Goal: Information Seeking & Learning: Learn about a topic

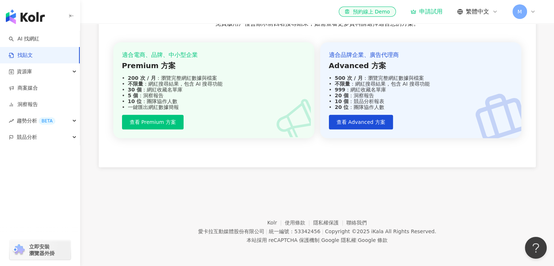
click at [296, 200] on footer "Kolr 使用條款 隱私權保護 聯絡我們 愛卡拉互動媒體股份有限公司 | 統一編號：53342456 | Copyright © 2025 iKala All…" at bounding box center [317, 225] width 474 height 81
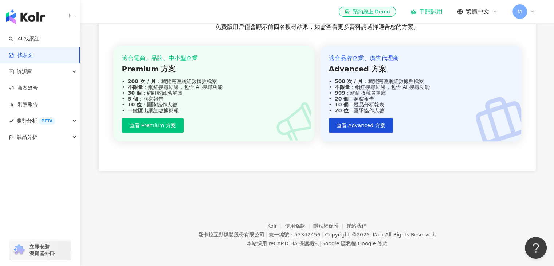
scroll to position [287, 0]
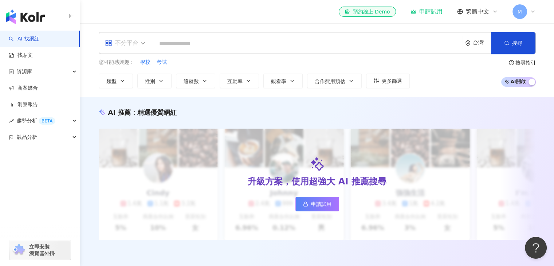
click at [139, 44] on span "不分平台" at bounding box center [125, 43] width 40 height 12
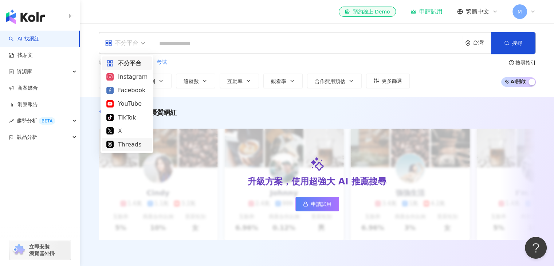
click at [132, 144] on div "Threads" at bounding box center [126, 144] width 41 height 9
click at [130, 43] on div "Threads" at bounding box center [122, 43] width 34 height 12
click at [128, 78] on div "Instagram" at bounding box center [126, 76] width 41 height 9
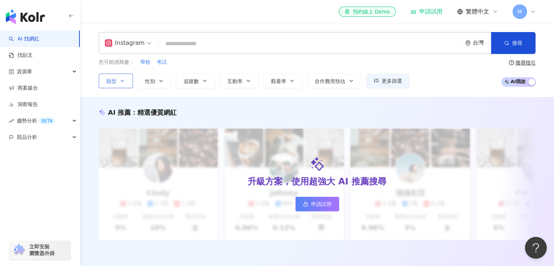
click at [132, 82] on button "類型" at bounding box center [116, 81] width 34 height 15
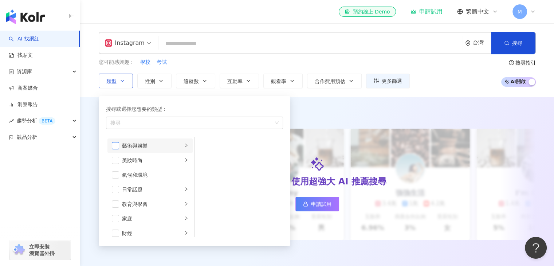
click at [117, 145] on span "button" at bounding box center [115, 145] width 7 height 7
click at [115, 161] on span "button" at bounding box center [115, 160] width 7 height 7
click at [117, 193] on li "日常話題" at bounding box center [149, 189] width 85 height 15
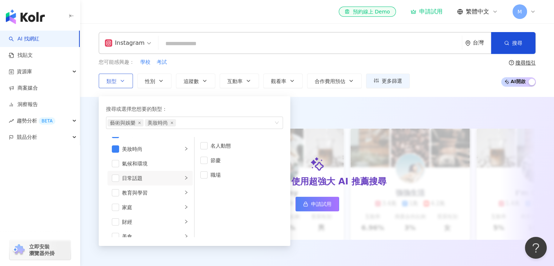
scroll to position [4, 0]
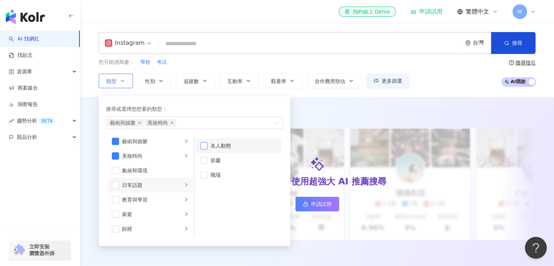
click at [204, 145] on span "button" at bounding box center [203, 145] width 7 height 7
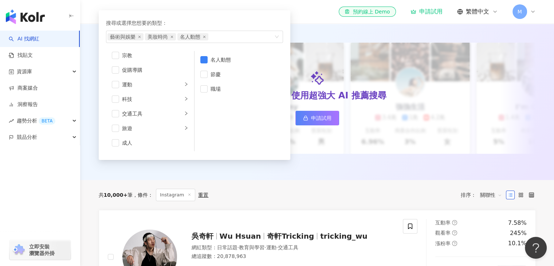
scroll to position [86, 0]
click at [117, 143] on span "button" at bounding box center [115, 142] width 7 height 7
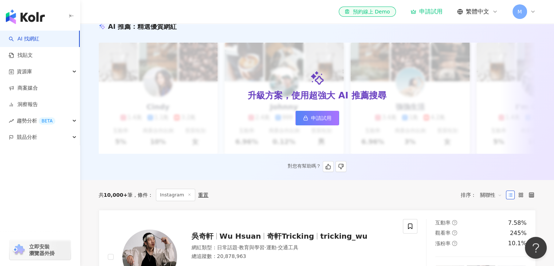
click at [223, 171] on div "對您有幫助嗎？" at bounding box center [317, 166] width 437 height 11
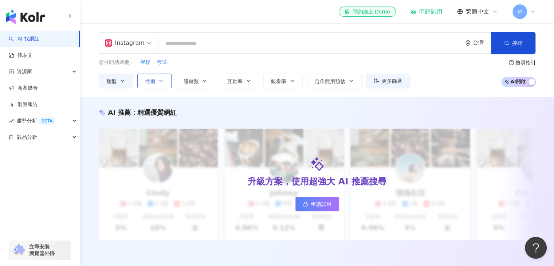
click at [160, 86] on button "性別" at bounding box center [154, 81] width 34 height 15
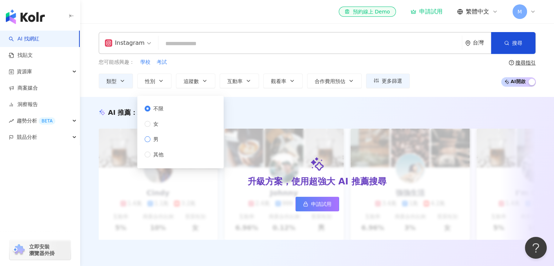
click at [151, 138] on span "男" at bounding box center [155, 139] width 11 height 8
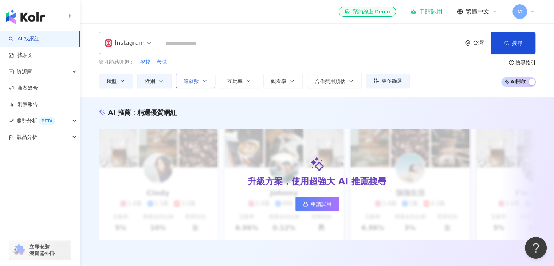
click at [200, 79] on button "追蹤數" at bounding box center [195, 81] width 39 height 15
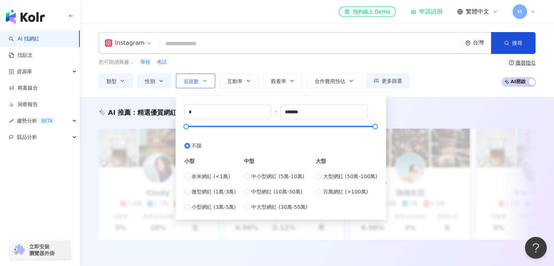
click at [203, 82] on icon "button" at bounding box center [205, 81] width 6 height 6
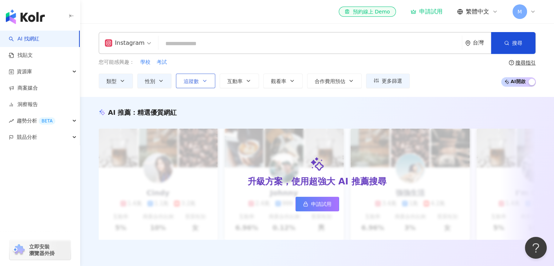
click at [203, 82] on icon "button" at bounding box center [205, 81] width 6 height 6
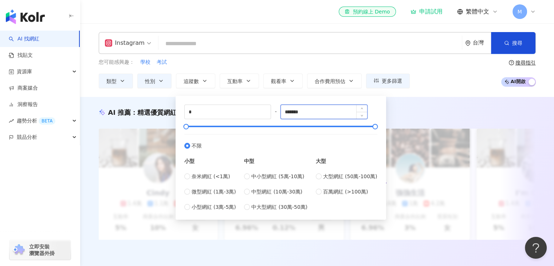
click at [313, 114] on input "*******" at bounding box center [324, 112] width 86 height 14
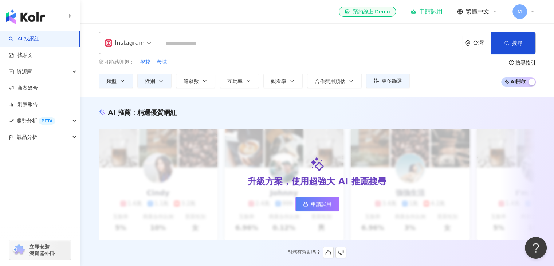
click at [226, 248] on div "AI 推薦 ： 精選優質網紅 升級方案，使用超強大 AI 推薦搜尋 申請試用 Cindy 1.4萬 1.1萬 3.2萬 互動率 5% 商業合作比例 10% 受…" at bounding box center [317, 183] width 466 height 150
click at [243, 79] on button "互動率" at bounding box center [239, 81] width 39 height 15
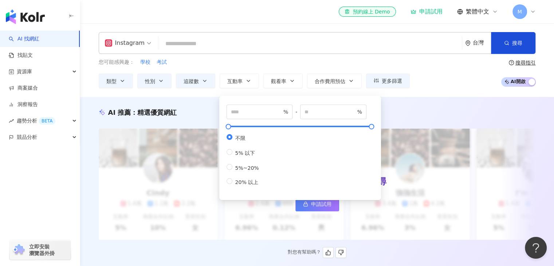
click at [219, 247] on div "AI 推薦 ： 精選優質網紅 升級方案，使用超強大 AI 推薦搜尋 申請試用 Cindy 1.4萬 1.1萬 3.2萬 互動率 5% 商業合作比例 10% 受…" at bounding box center [317, 183] width 466 height 150
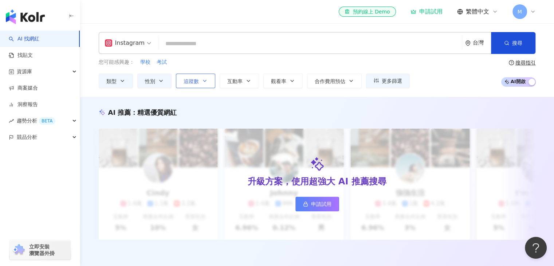
click at [211, 81] on button "追蹤數" at bounding box center [195, 81] width 39 height 15
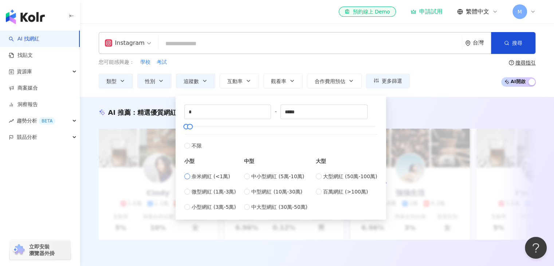
click at [205, 173] on span "奈米網紅 (<1萬)" at bounding box center [211, 176] width 39 height 8
type input "****"
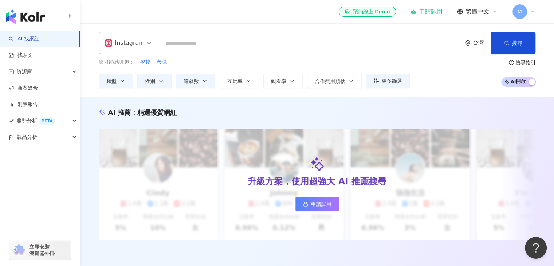
click at [396, 100] on div "AI 推薦 ： 精選優質網紅 升級方案，使用超強大 AI 推薦搜尋 申請試用 Cindy 1.4萬 1.1萬 3.2萬 互動率 5% 商業合作比例 10% 受…" at bounding box center [317, 181] width 474 height 169
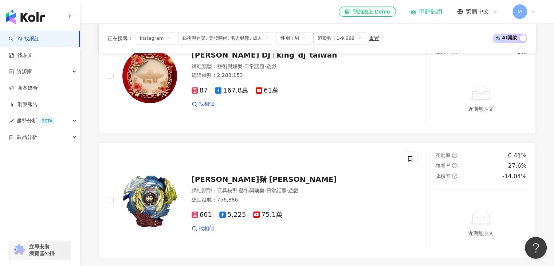
scroll to position [553, 0]
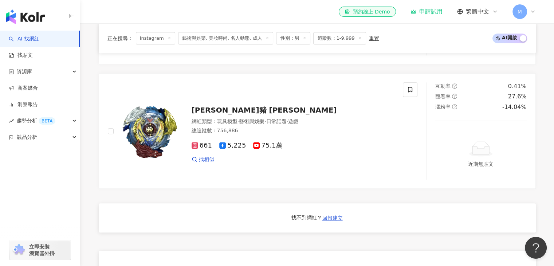
click at [168, 37] on icon at bounding box center [170, 38] width 4 height 4
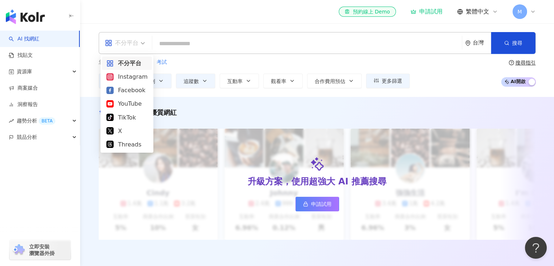
click at [131, 39] on div "不分平台" at bounding box center [122, 43] width 34 height 12
click at [131, 144] on div "Threads" at bounding box center [126, 144] width 41 height 9
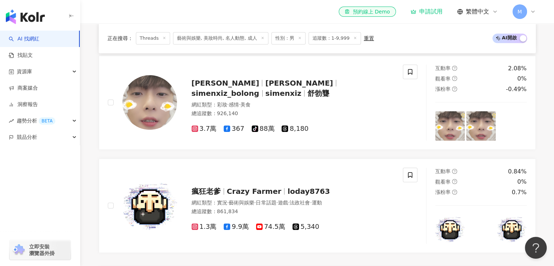
scroll to position [468, 0]
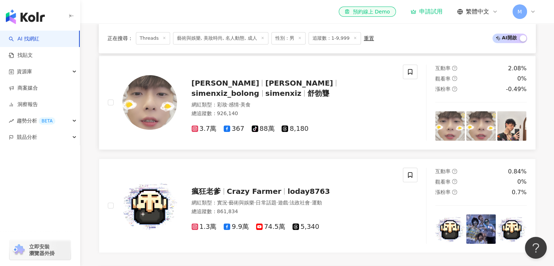
click at [295, 94] on div "蘇柏榕Simenxiz 柏榕 simenxiz_bolong simenxiz 舒勃聾" at bounding box center [293, 88] width 203 height 20
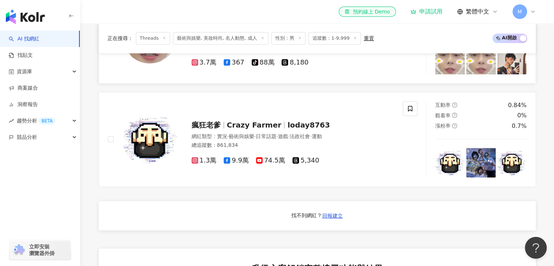
scroll to position [534, 0]
click at [219, 126] on span "瘋狂老爹" at bounding box center [206, 124] width 29 height 9
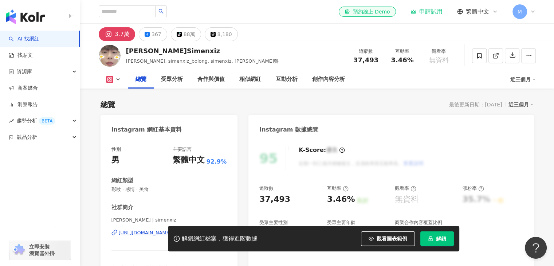
scroll to position [106, 0]
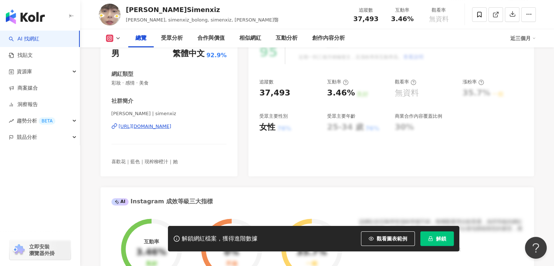
click at [142, 126] on div "[URL][DOMAIN_NAME]" at bounding box center [145, 126] width 53 height 7
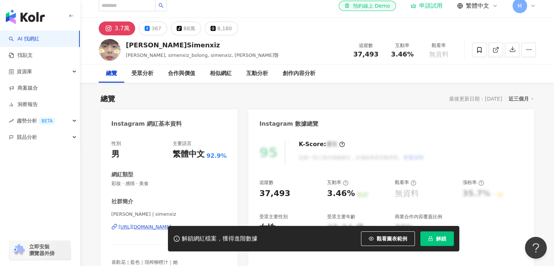
scroll to position [0, 0]
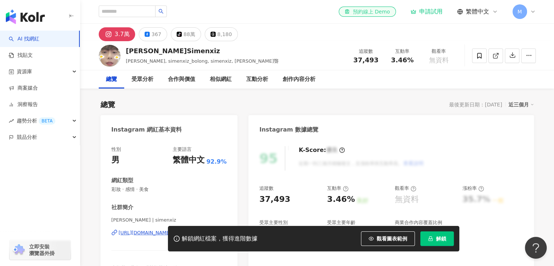
click at [374, 16] on link "el-icon-cs 預約線上 Demo" at bounding box center [367, 12] width 57 height 10
click at [296, 86] on div "創作內容分析" at bounding box center [298, 79] width 47 height 18
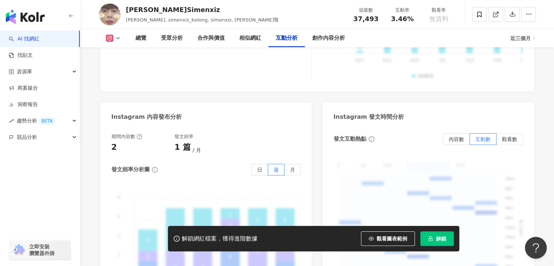
scroll to position [1786, 0]
click at [209, 36] on div "合作與價值" at bounding box center [210, 38] width 27 height 9
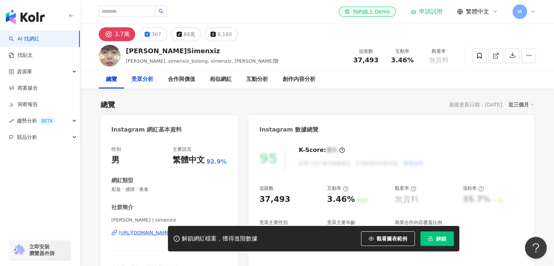
click at [148, 82] on div "受眾分析" at bounding box center [142, 79] width 22 height 9
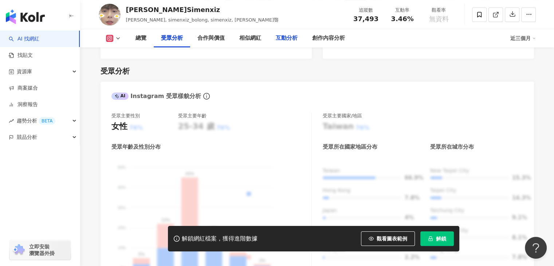
click at [293, 40] on div "互動分析" at bounding box center [287, 38] width 22 height 9
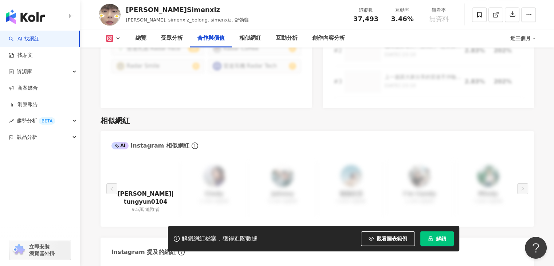
scroll to position [1038, 0]
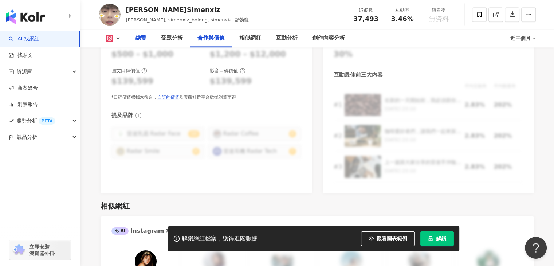
click at [144, 43] on div "總覽" at bounding box center [140, 38] width 25 height 18
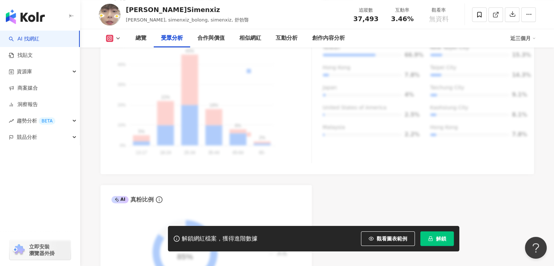
scroll to position [725, 0]
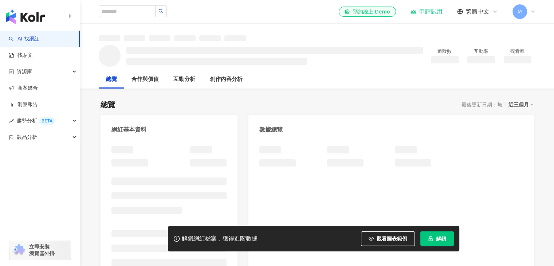
scroll to position [54, 0]
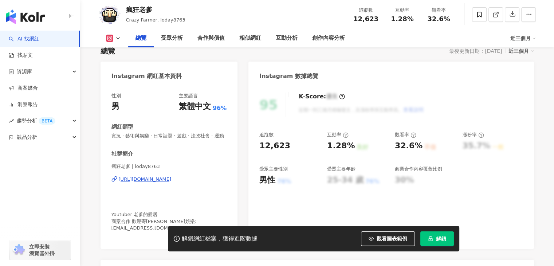
click at [167, 182] on div "https://www.instagram.com/loday8763/" at bounding box center [145, 179] width 53 height 7
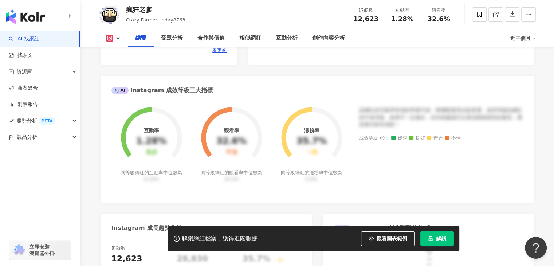
scroll to position [152, 0]
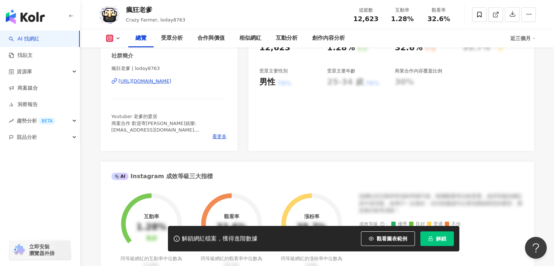
click at [163, 84] on div "https://www.instagram.com/loday8763/" at bounding box center [145, 81] width 53 height 7
click at [39, 41] on link "AI 找網紅" at bounding box center [24, 38] width 31 height 7
